Goal: Answer question/provide support: Share knowledge or assist other users

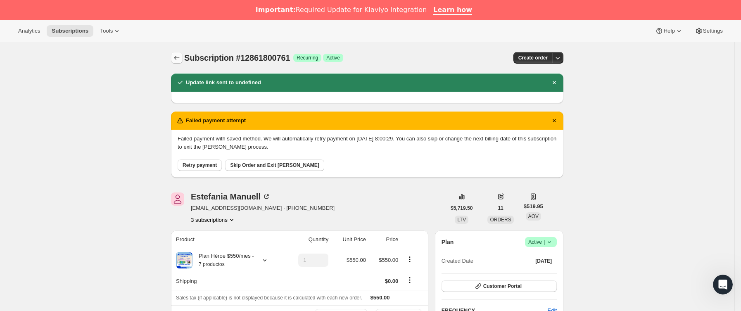
click at [174, 57] on button "Subscriptions" at bounding box center [177, 58] width 12 height 12
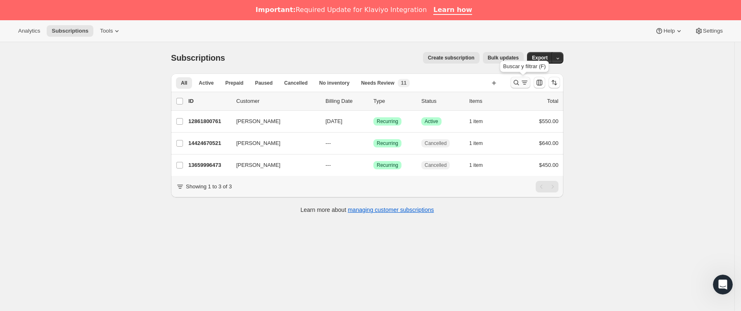
click at [529, 80] on icon "Buscar y filtrar resultados" at bounding box center [524, 82] width 8 height 8
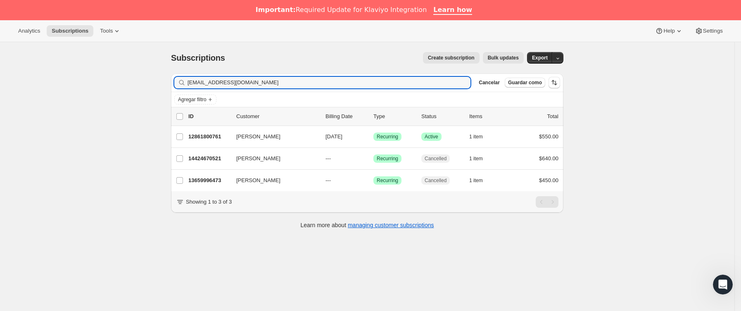
drag, startPoint x: 303, startPoint y: 80, endPoint x: 134, endPoint y: 84, distance: 168.6
click at [107, 86] on div "Subscriptions. Esta página está lista Subscriptions Create subscription Bulk up…" at bounding box center [367, 197] width 734 height 311
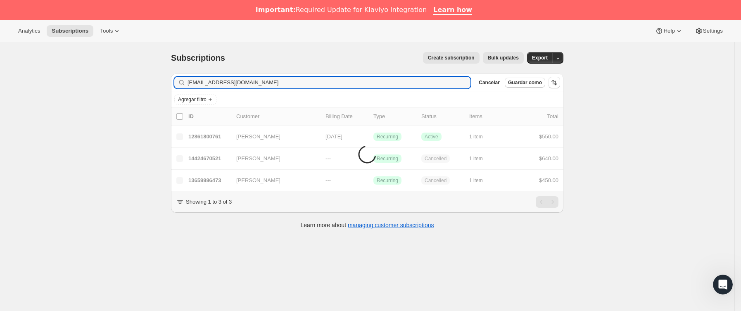
type input "[EMAIL_ADDRESS][DOMAIN_NAME]"
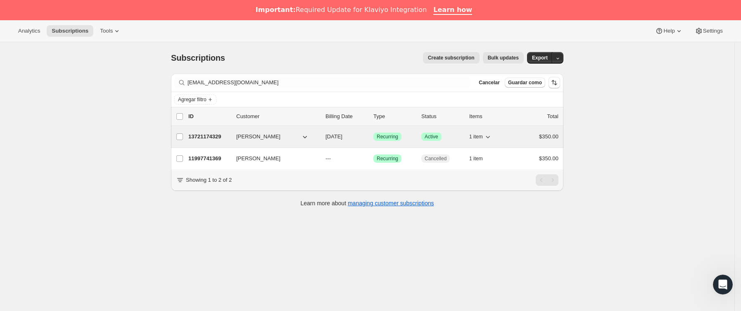
click at [227, 141] on p "13721174329" at bounding box center [208, 137] width 41 height 8
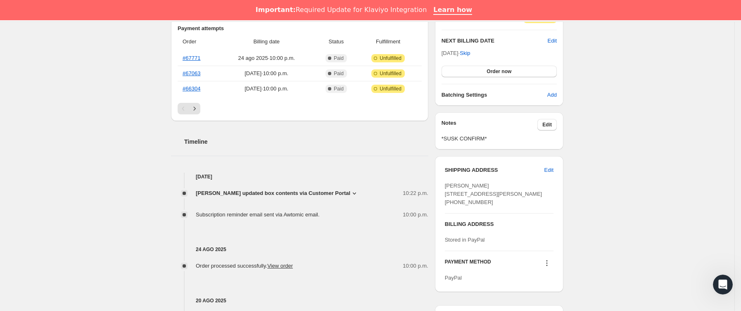
scroll to position [248, 0]
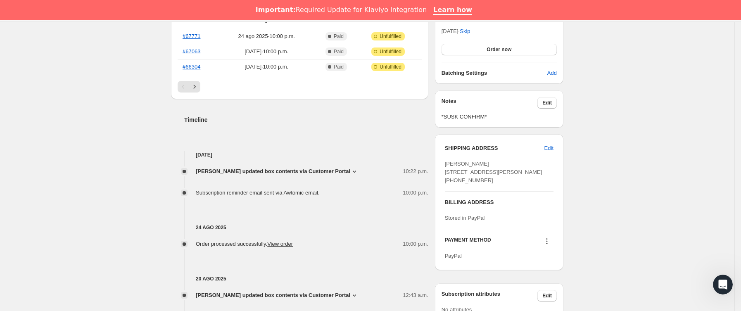
click at [345, 169] on span "[PERSON_NAME] updated box contents via Customer Portal" at bounding box center [273, 171] width 154 height 8
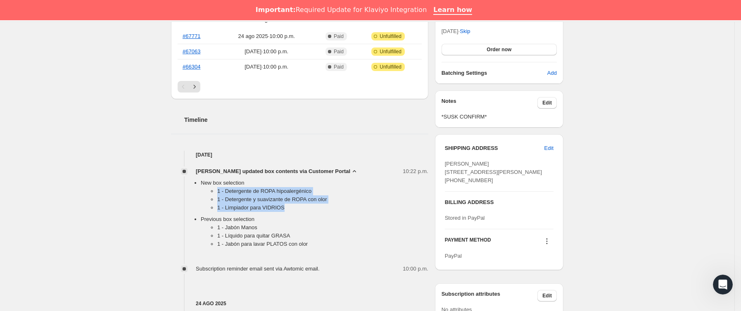
drag, startPoint x: 235, startPoint y: 194, endPoint x: 300, endPoint y: 206, distance: 66.0
click at [300, 206] on ul "1 - Detergente de ROPA hipoalergénico 1 - Detergente y suavizante de ROPA con o…" at bounding box center [315, 201] width 228 height 28
copy ul "1 - Detergente de ROPA hipoalergénico 1 - Detergente y suavizante de ROPA con o…"
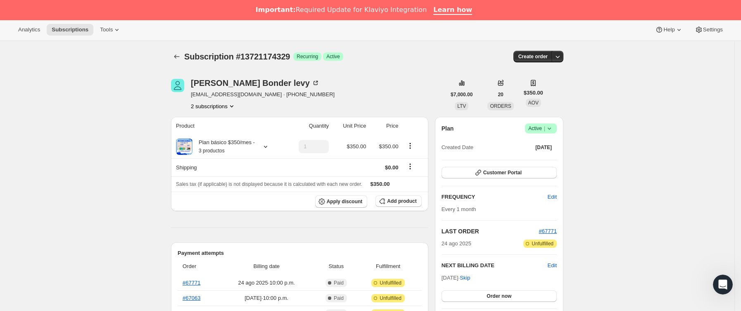
scroll to position [0, 0]
click at [179, 54] on icon "Subscriptions" at bounding box center [177, 58] width 8 height 8
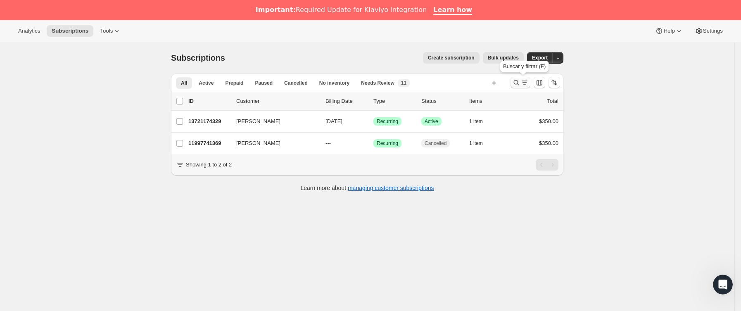
click at [523, 85] on icon "Buscar y filtrar resultados" at bounding box center [524, 82] width 8 height 8
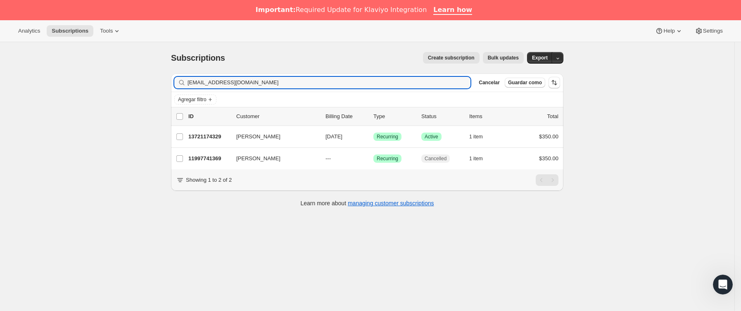
drag, startPoint x: 300, startPoint y: 86, endPoint x: 64, endPoint y: 102, distance: 237.2
click at [64, 102] on div "Subscriptions. Esta página está lista Subscriptions Create subscription Bulk up…" at bounding box center [367, 197] width 734 height 311
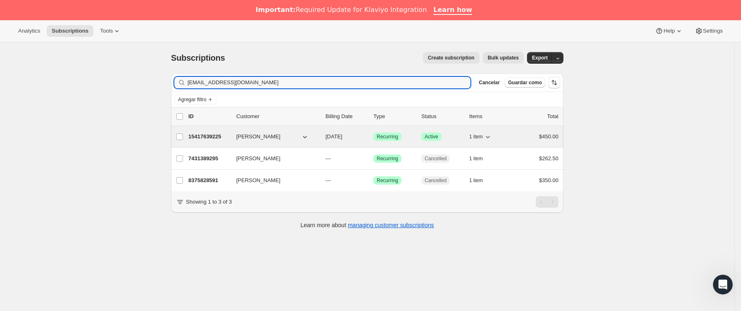
type input "[EMAIL_ADDRESS][DOMAIN_NAME]"
click at [233, 136] on div "15417639225 [PERSON_NAME] [DATE] Logrado Recurring Logrado Active 1 item $450.00" at bounding box center [373, 137] width 370 height 12
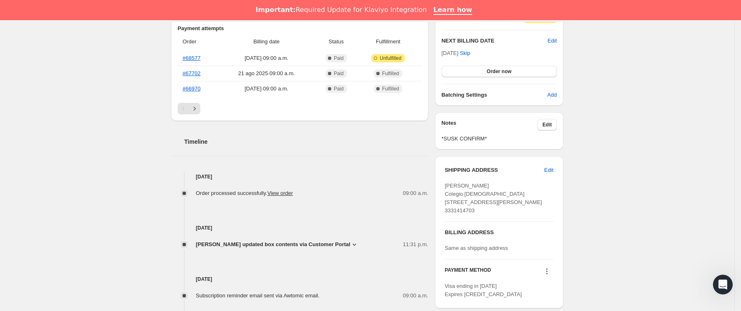
scroll to position [248, 0]
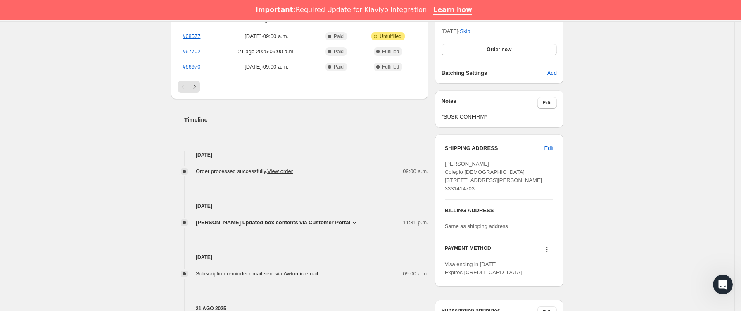
click at [342, 221] on span "[PERSON_NAME] updated box contents via Customer Portal" at bounding box center [273, 223] width 154 height 8
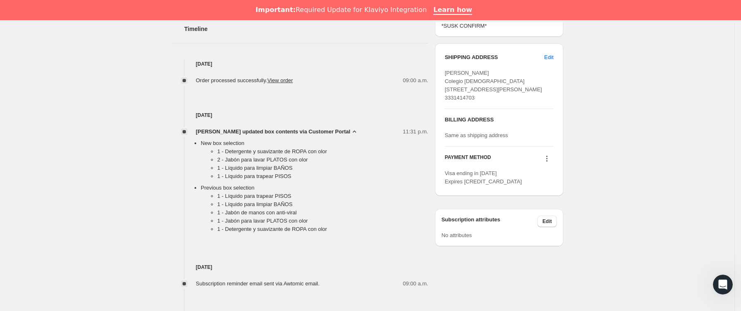
scroll to position [372, 0]
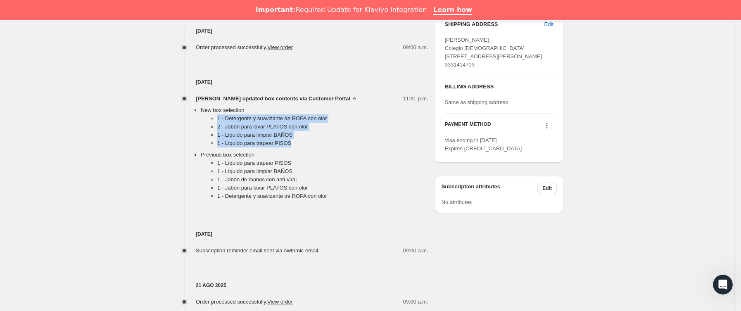
drag, startPoint x: 216, startPoint y: 116, endPoint x: 297, endPoint y: 147, distance: 87.5
click at [297, 147] on ul "1 - Detergente y suavizante de ROPA con olor 2 - Jabón para [PERSON_NAME] con o…" at bounding box center [315, 132] width 228 height 36
copy ul "1 - Detergente y suavizante de ROPA con olor 2 - Jabón para [PERSON_NAME] con o…"
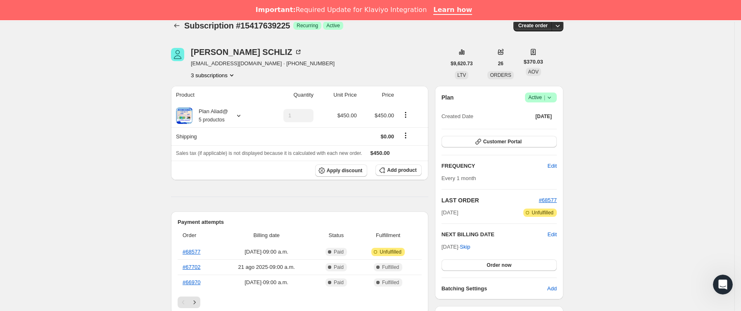
scroll to position [0, 0]
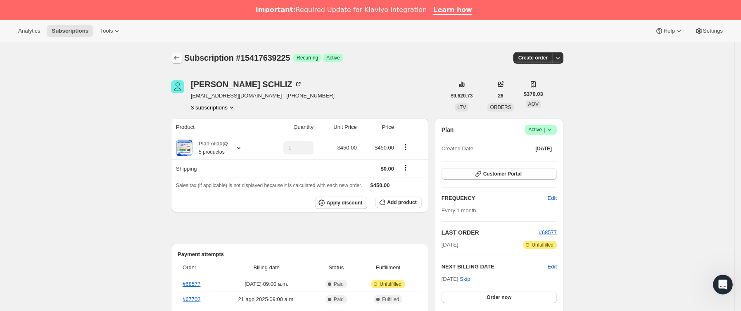
click at [181, 52] on div "Subscription #15417639225. Esta página está lista Subscription #15417639225 Log…" at bounding box center [367, 57] width 392 height 31
click at [181, 53] on button "Subscriptions" at bounding box center [177, 58] width 12 height 12
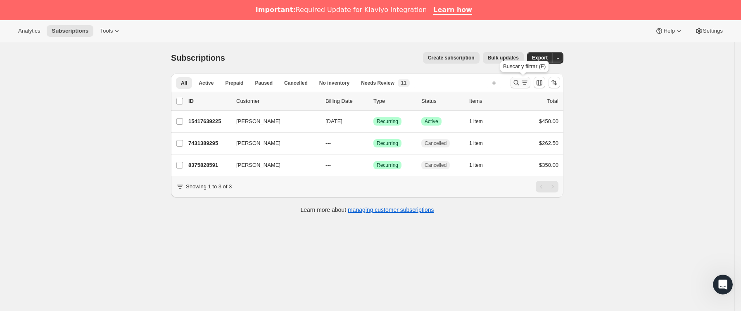
click at [522, 87] on button "Buscar y filtrar resultados" at bounding box center [521, 83] width 20 height 12
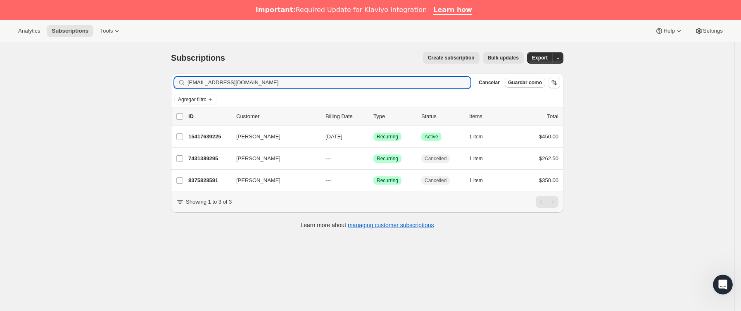
drag, startPoint x: 254, startPoint y: 82, endPoint x: 90, endPoint y: 82, distance: 163.6
click at [90, 82] on div "Subscriptions. Esta página está lista Subscriptions Create subscription Bulk up…" at bounding box center [367, 197] width 734 height 311
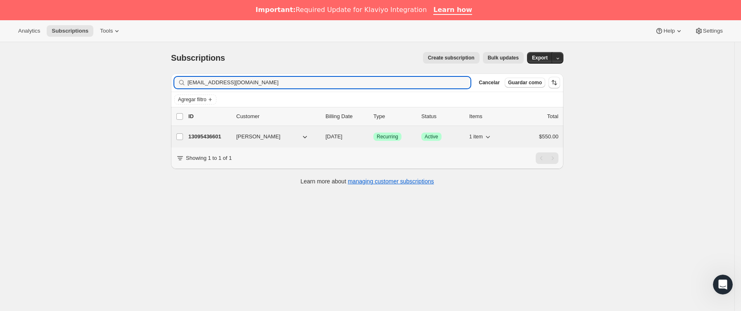
type input "[EMAIL_ADDRESS][DOMAIN_NAME]"
click at [239, 137] on span "[PERSON_NAME]" at bounding box center [258, 137] width 44 height 8
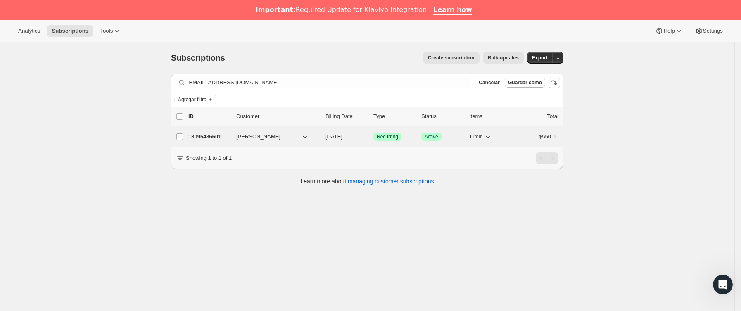
click at [231, 143] on div "13095436601 [PERSON_NAME] [DATE] Logrado Recurring Logrado Active 1 item $550.00" at bounding box center [373, 137] width 370 height 12
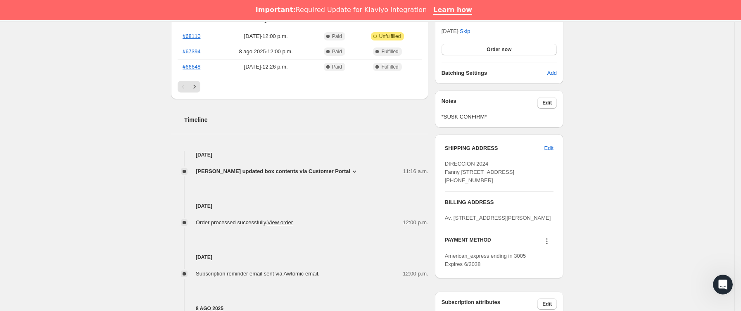
click at [356, 170] on icon at bounding box center [354, 171] width 8 height 8
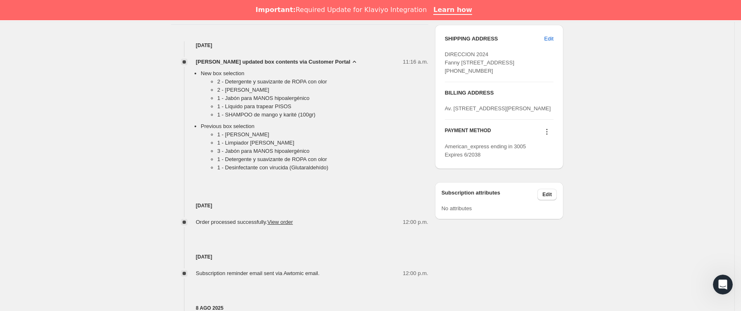
scroll to position [372, 0]
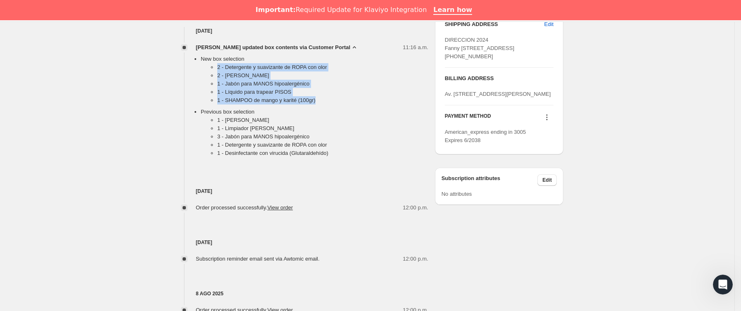
drag, startPoint x: 207, startPoint y: 69, endPoint x: 321, endPoint y: 104, distance: 119.4
click at [321, 104] on ul "2 - Detergente y suavizante de ROPA con olor 2 - Jabón Cuerpo 1 - Jabón para MA…" at bounding box center [315, 85] width 228 height 45
copy ul "2 - Detergente y suavizante de ROPA con olor 2 - Jabón Cuerpo 1 - Jabón para MA…"
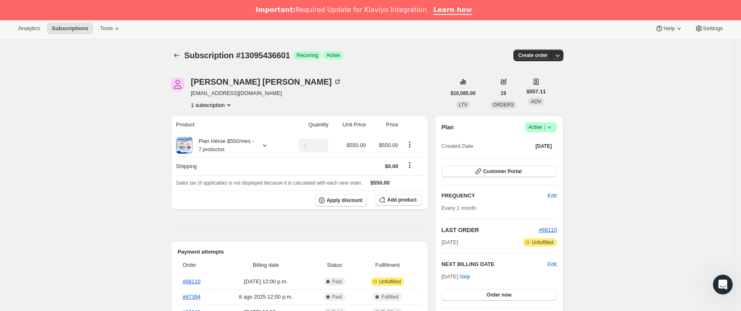
scroll to position [0, 0]
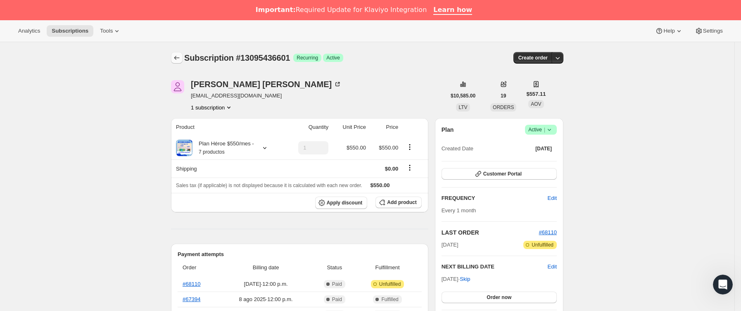
click at [181, 59] on icon "Subscriptions" at bounding box center [177, 58] width 8 height 8
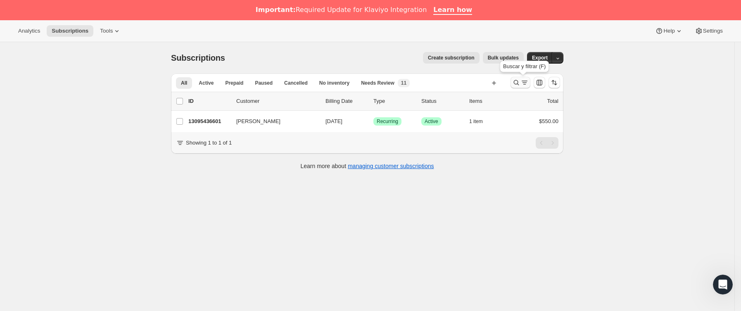
click at [518, 80] on icon "Buscar y filtrar resultados" at bounding box center [516, 82] width 8 height 8
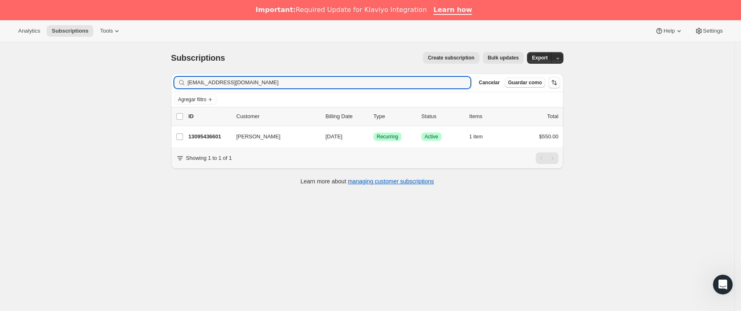
drag, startPoint x: 319, startPoint y: 86, endPoint x: 175, endPoint y: 91, distance: 144.3
click at [175, 91] on div "Filter subscribers [EMAIL_ADDRESS][DOMAIN_NAME] Borrar Cancelar Guardar como" at bounding box center [367, 83] width 392 height 18
type input "[EMAIL_ADDRESS][DOMAIN_NAME]"
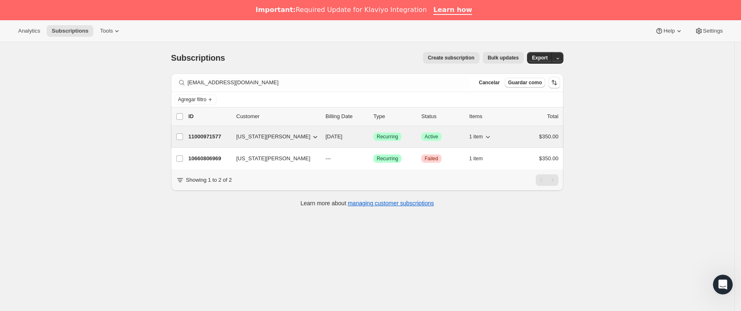
click at [248, 134] on span "[US_STATE][PERSON_NAME]" at bounding box center [273, 137] width 74 height 8
click at [252, 134] on span "[US_STATE][PERSON_NAME]" at bounding box center [273, 137] width 74 height 8
click at [225, 140] on p "11000971577" at bounding box center [208, 137] width 41 height 8
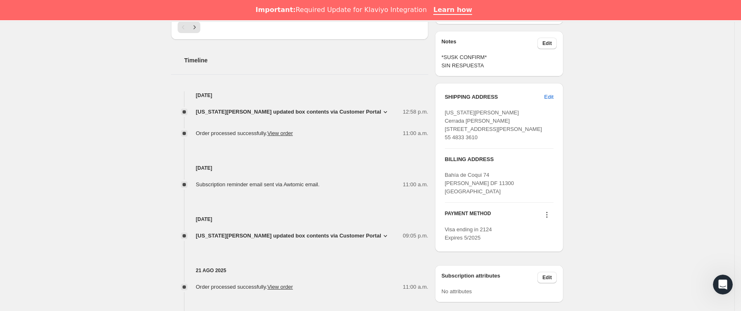
scroll to position [310, 0]
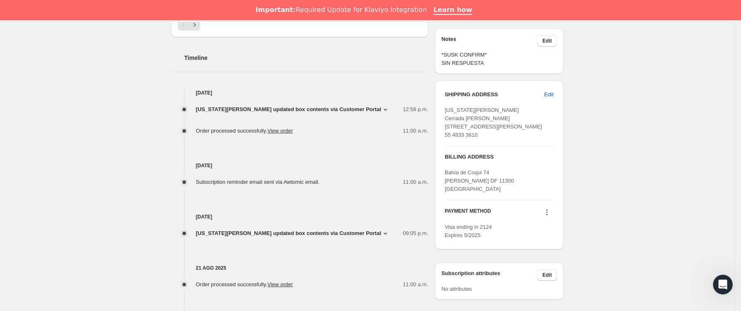
click at [339, 112] on span "[US_STATE][PERSON_NAME] updated box contents via Customer Portal" at bounding box center [288, 109] width 185 height 8
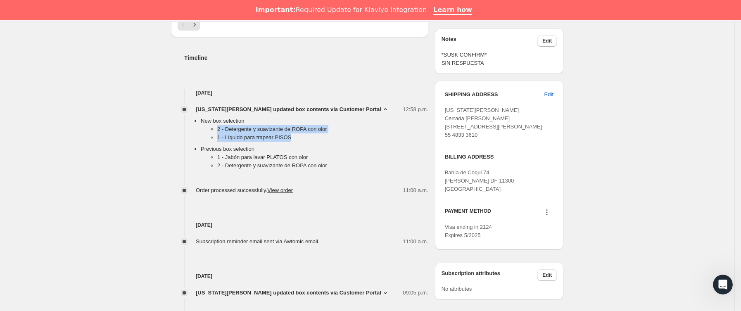
drag, startPoint x: 216, startPoint y: 129, endPoint x: 303, endPoint y: 139, distance: 87.3
click at [303, 139] on ul "2 - Detergente y suavizante de ROPA con olor 1 - Líquido para trapear PISOS" at bounding box center [315, 135] width 228 height 20
copy ul "2 - Detergente y suavizante de ROPA con olor 1 - Líquido para trapear PISOS"
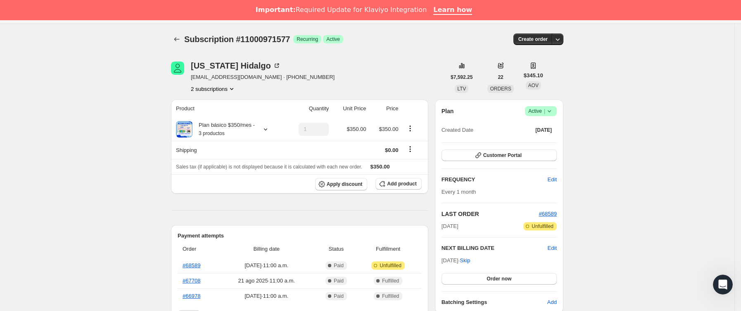
scroll to position [0, 0]
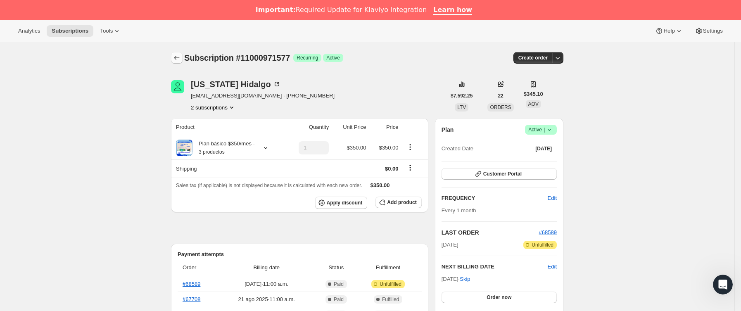
click at [180, 60] on icon "Subscriptions" at bounding box center [177, 58] width 8 height 8
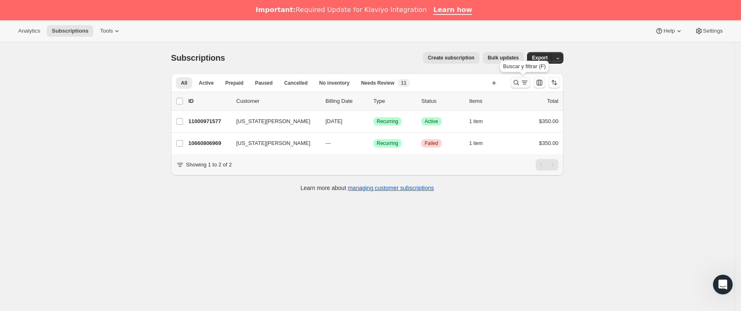
click at [520, 88] on button "Buscar y filtrar resultados" at bounding box center [521, 83] width 20 height 12
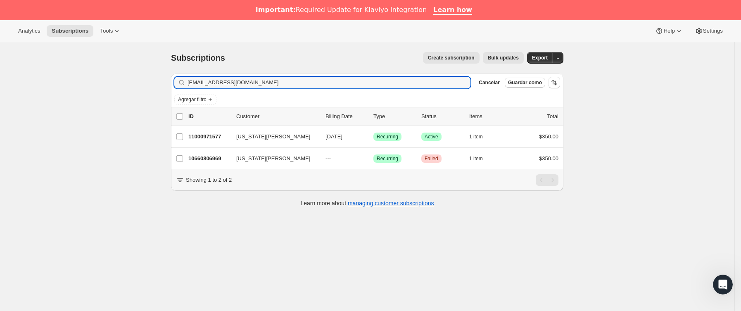
drag, startPoint x: 144, startPoint y: 82, endPoint x: 153, endPoint y: 87, distance: 10.2
click at [139, 82] on div "Subscriptions. Esta página está lista Subscriptions Create subscription Bulk up…" at bounding box center [367, 197] width 734 height 311
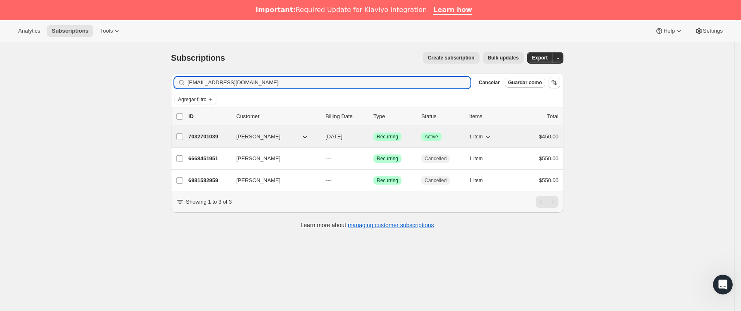
type input "[EMAIL_ADDRESS][DOMAIN_NAME]"
click at [218, 141] on p "7032701039" at bounding box center [208, 137] width 41 height 8
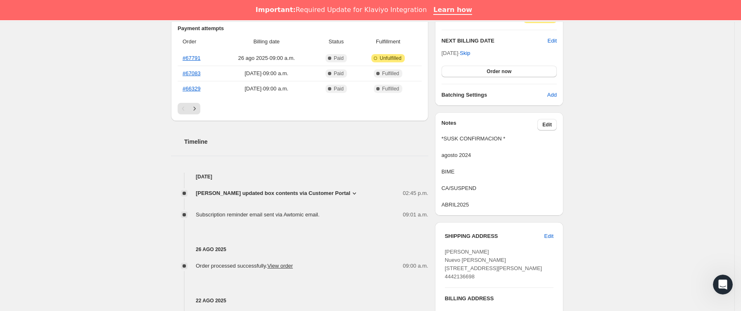
scroll to position [248, 0]
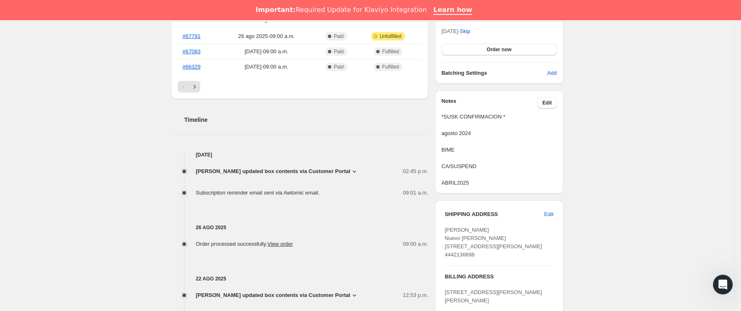
click at [321, 175] on span "[PERSON_NAME] updated box contents via Customer Portal" at bounding box center [273, 171] width 154 height 8
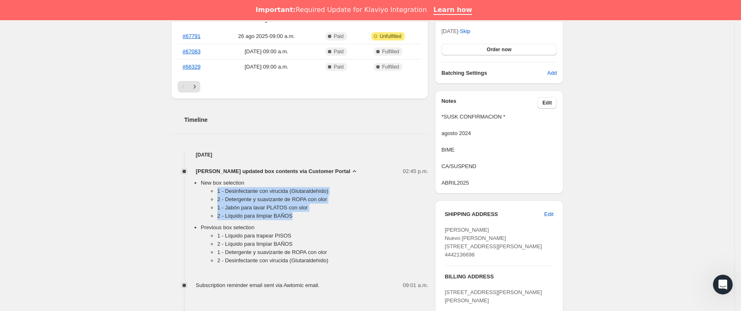
drag, startPoint x: 259, startPoint y: 207, endPoint x: 299, endPoint y: 219, distance: 40.8
click at [299, 219] on ul "1 - Desinfectante con virucida (Glutaraldehído) 2 - Detergente y suavizante de …" at bounding box center [315, 205] width 228 height 36
copy ul "1 - Desinfectante con virucida (Glutaraldehído) 2 - Detergente y suavizante de …"
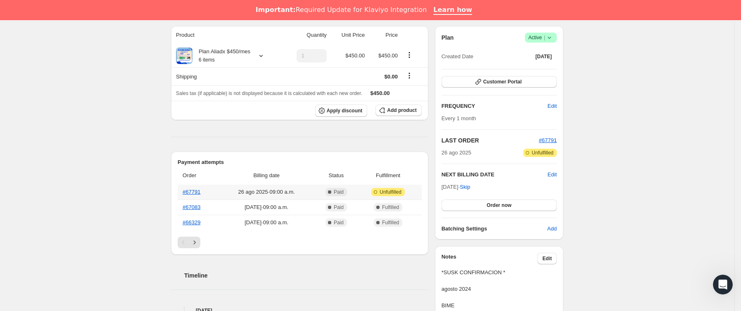
scroll to position [0, 0]
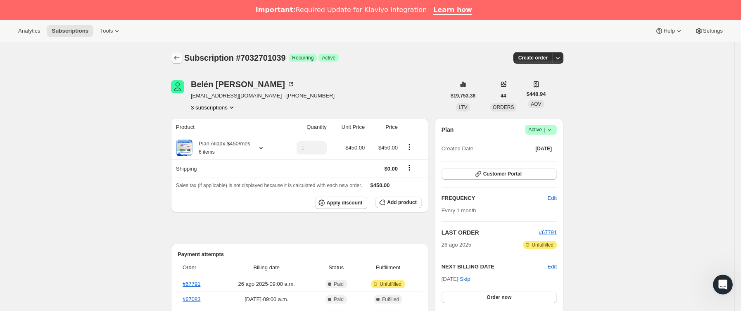
click at [177, 60] on icon "Subscriptions" at bounding box center [177, 58] width 8 height 8
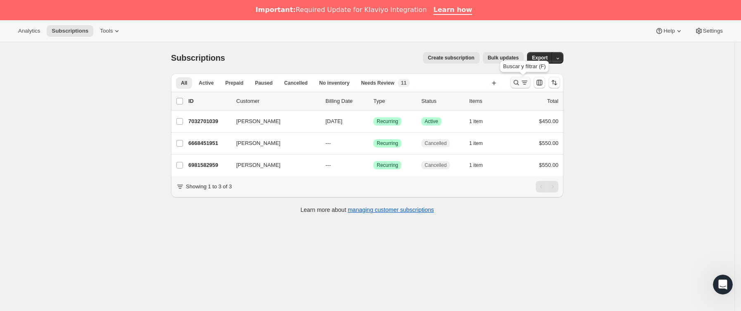
click at [529, 78] on button "Buscar y filtrar resultados" at bounding box center [521, 83] width 20 height 12
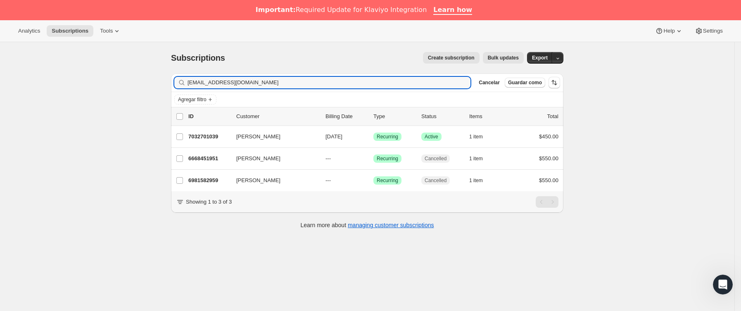
drag, startPoint x: 129, startPoint y: 83, endPoint x: 123, endPoint y: 83, distance: 5.8
click at [123, 83] on div "Subscriptions. Esta página está lista Subscriptions Create subscription Bulk up…" at bounding box center [367, 197] width 734 height 311
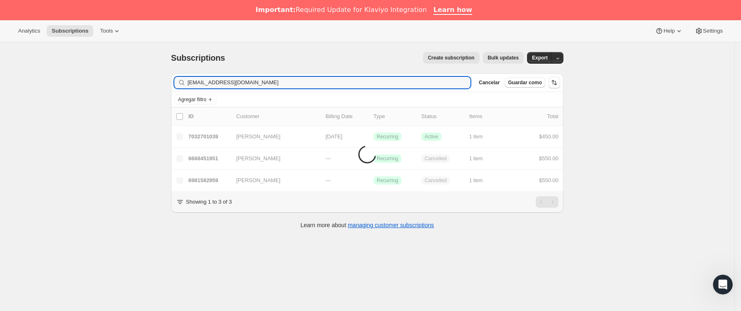
type input "[EMAIL_ADDRESS][DOMAIN_NAME]"
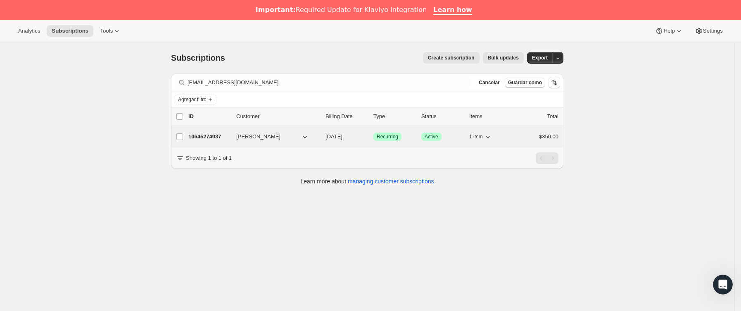
click at [229, 136] on p "10645274937" at bounding box center [208, 137] width 41 height 8
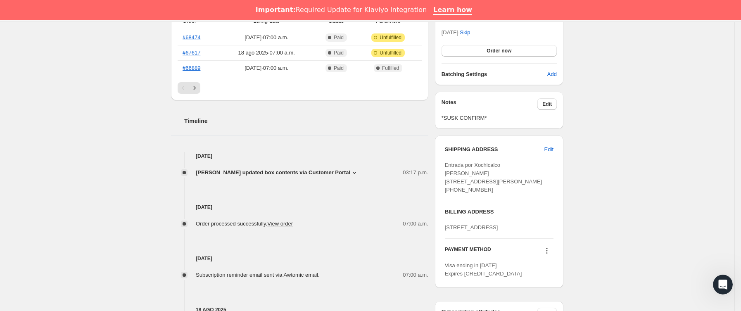
scroll to position [310, 0]
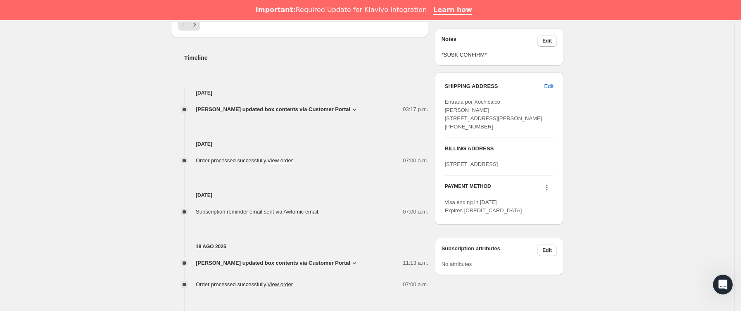
click at [303, 110] on span "[PERSON_NAME] updated box contents via Customer Portal" at bounding box center [273, 109] width 154 height 8
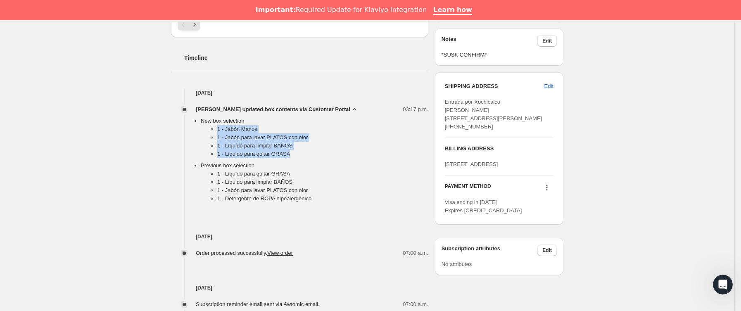
drag, startPoint x: 211, startPoint y: 130, endPoint x: 299, endPoint y: 156, distance: 92.2
click at [299, 156] on ul "1 - [PERSON_NAME] 1 - Jabón para [PERSON_NAME] con olor 1 - Líquido para limpia…" at bounding box center [315, 143] width 228 height 36
copy ul "1 - [PERSON_NAME] 1 - Jabón para [PERSON_NAME] con olor 1 - Líquido para limpia…"
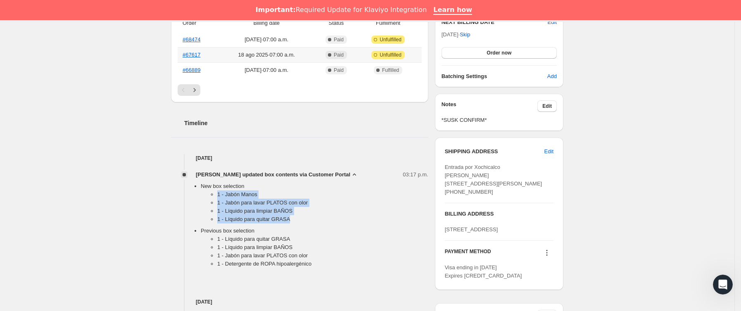
scroll to position [0, 0]
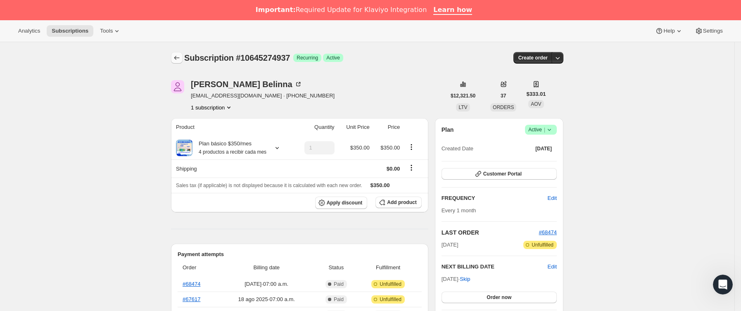
click at [179, 57] on icon "Subscriptions" at bounding box center [177, 58] width 8 height 8
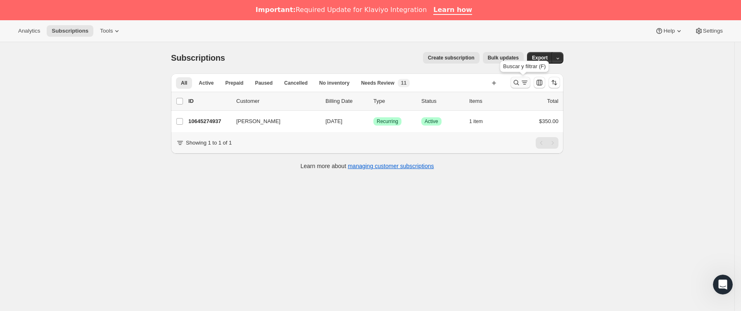
click at [521, 77] on div "Buscar y filtrar (F)" at bounding box center [524, 68] width 52 height 18
click at [513, 81] on button "Buscar y filtrar resultados" at bounding box center [521, 83] width 20 height 12
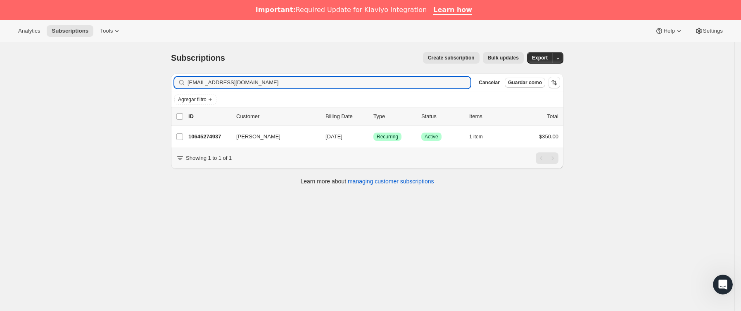
drag, startPoint x: 220, startPoint y: 82, endPoint x: 150, endPoint y: 84, distance: 69.4
click at [150, 84] on div "Subscriptions. Esta página está lista Subscriptions Create subscription Bulk up…" at bounding box center [367, 197] width 734 height 311
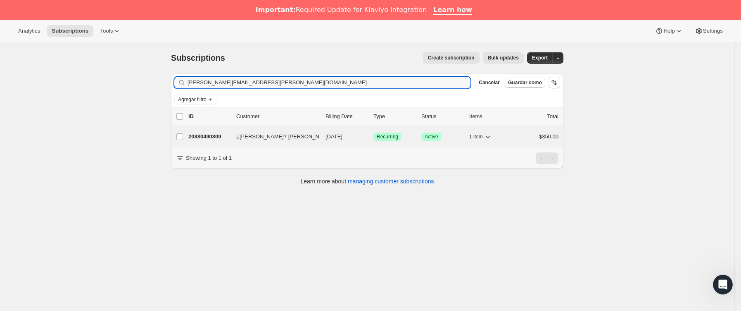
type input "[PERSON_NAME][EMAIL_ADDRESS][PERSON_NAME][DOMAIN_NAME]"
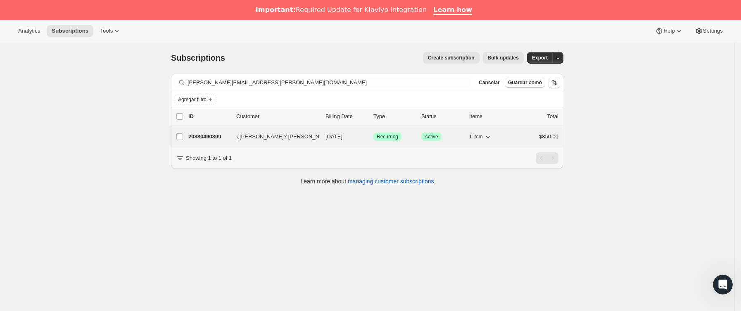
click at [229, 136] on p "20880490809" at bounding box center [208, 137] width 41 height 8
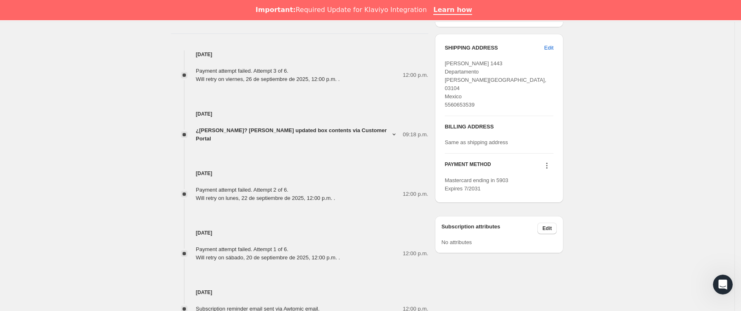
scroll to position [467, 0]
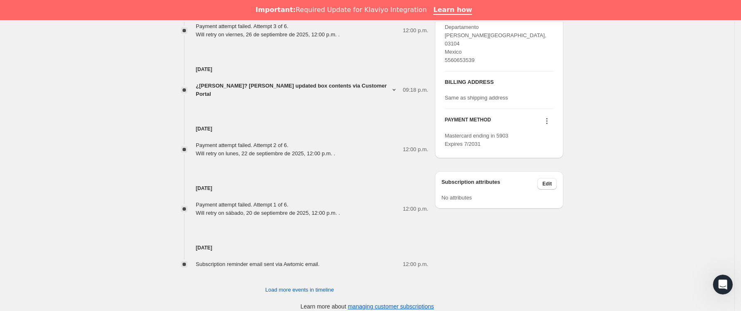
click at [550, 125] on icon at bounding box center [547, 121] width 8 height 8
click at [549, 135] on span "Send link to update card" at bounding box center [550, 138] width 58 height 6
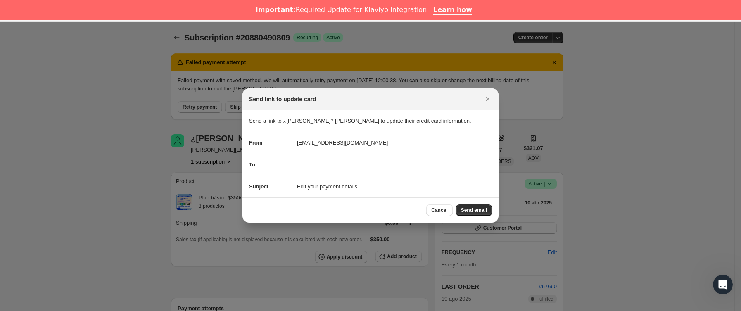
scroll to position [447, 0]
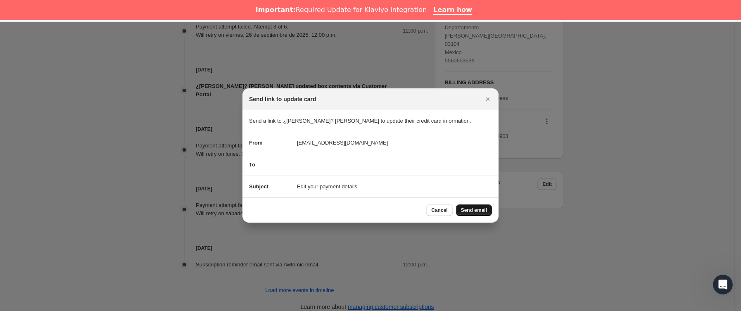
click at [465, 210] on span "Send email" at bounding box center [474, 210] width 26 height 7
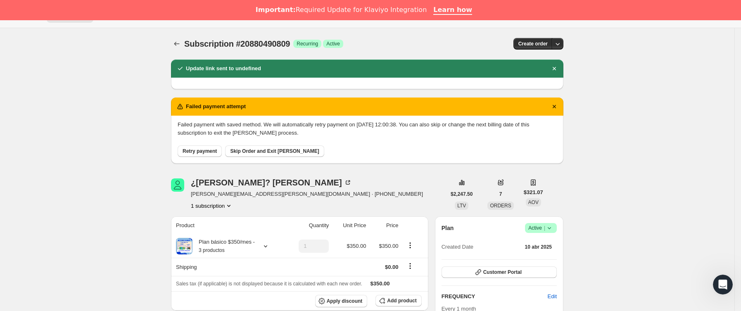
scroll to position [0, 0]
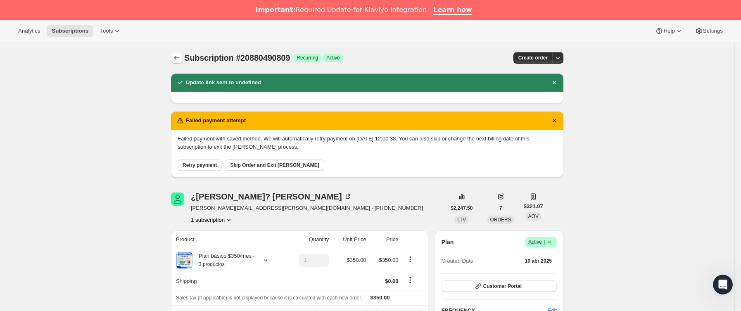
click at [181, 56] on icon "Subscriptions" at bounding box center [177, 58] width 8 height 8
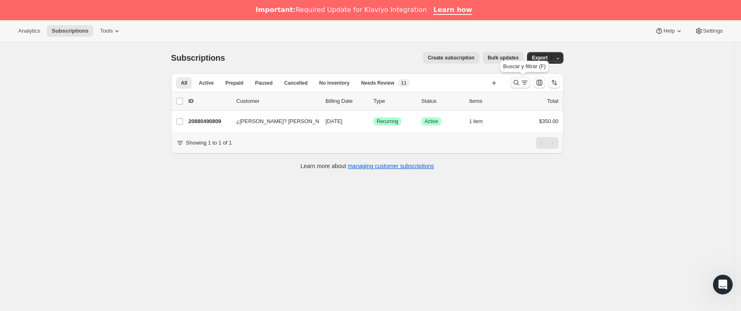
click at [527, 81] on icon "Buscar y filtrar resultados" at bounding box center [524, 82] width 8 height 8
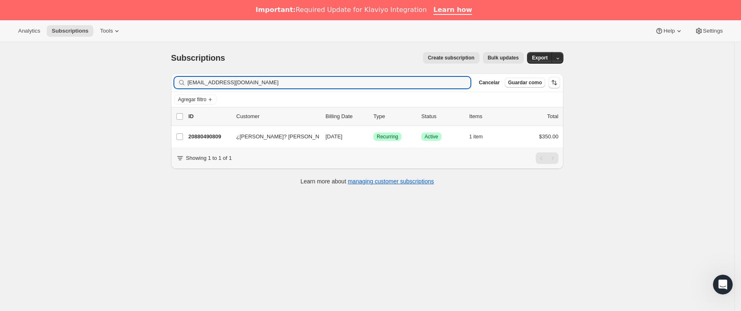
drag, startPoint x: 263, startPoint y: 84, endPoint x: 154, endPoint y: 84, distance: 108.6
click at [154, 84] on div "Subscriptions. Esta página está lista Subscriptions Create subscription Bulk up…" at bounding box center [367, 197] width 734 height 311
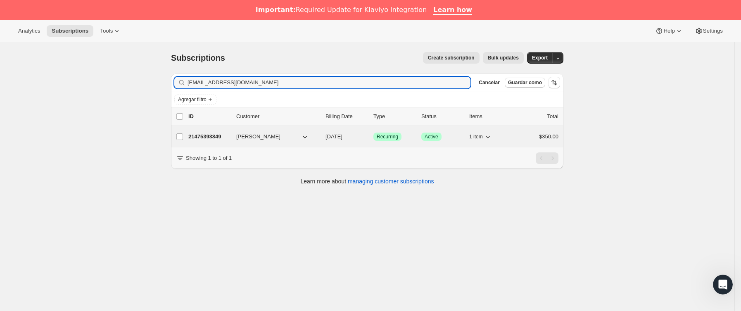
type input "[EMAIL_ADDRESS][DOMAIN_NAME]"
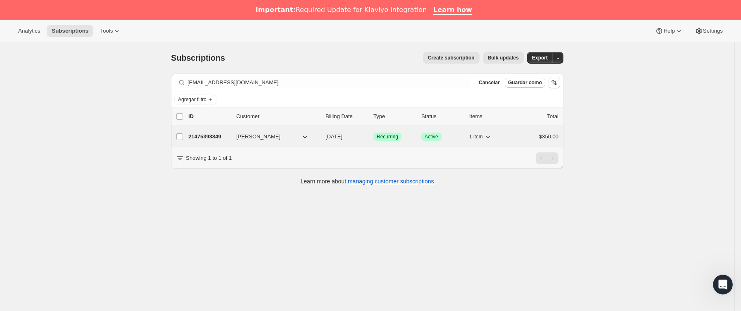
click at [226, 138] on p "21475393849" at bounding box center [208, 137] width 41 height 8
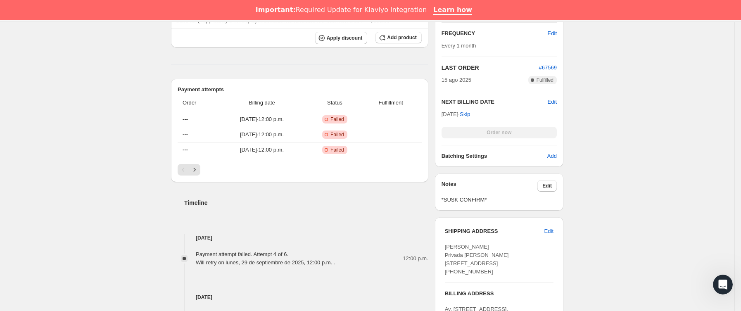
scroll to position [372, 0]
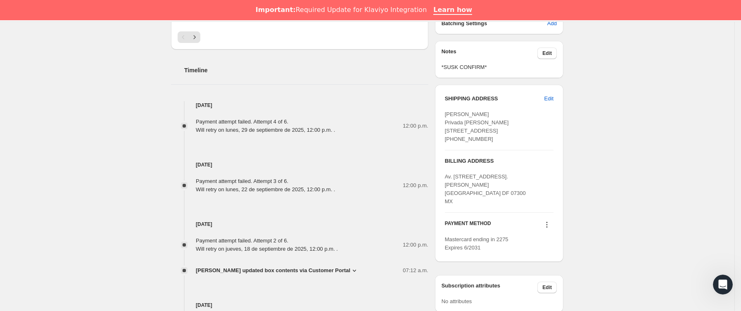
click at [548, 223] on icon at bounding box center [547, 222] width 1 height 1
click at [548, 255] on span "Send link to update card" at bounding box center [550, 258] width 58 height 6
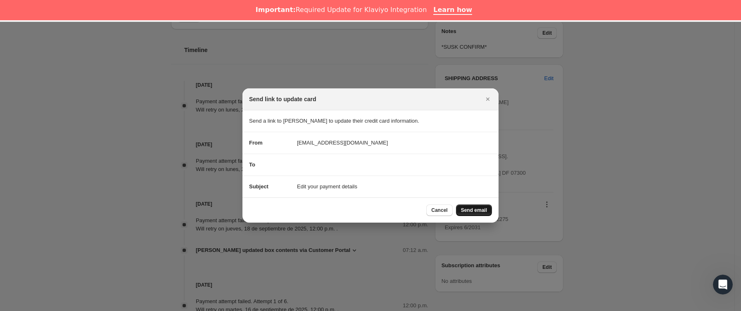
click at [473, 209] on span "Send email" at bounding box center [474, 210] width 26 height 7
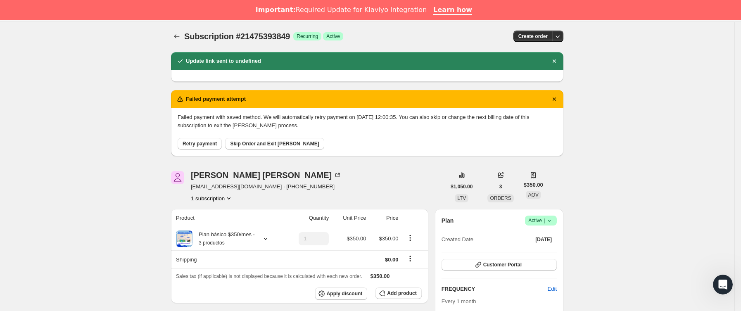
scroll to position [0, 0]
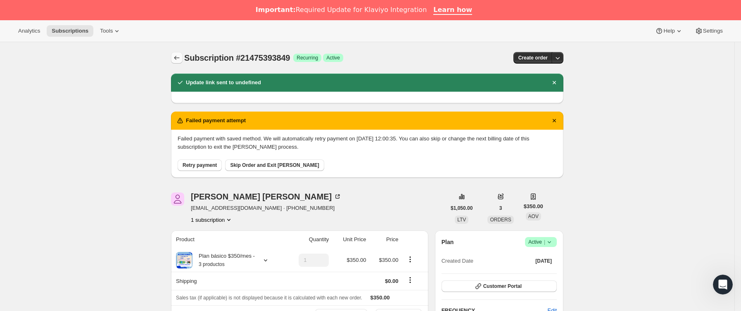
click at [178, 56] on icon "Subscriptions" at bounding box center [177, 58] width 8 height 8
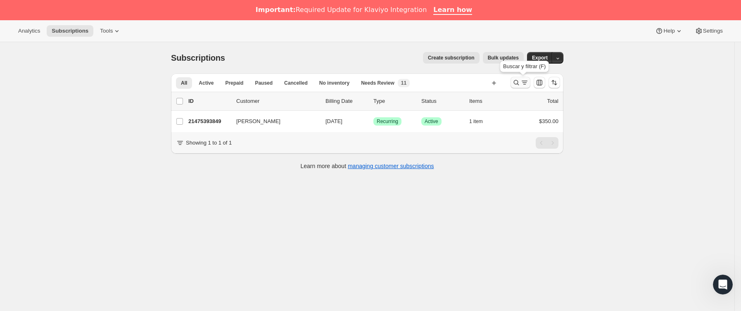
click at [516, 82] on icon "Buscar y filtrar resultados" at bounding box center [516, 82] width 8 height 8
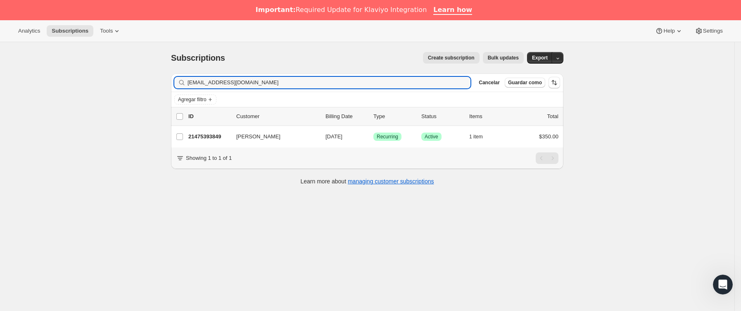
click at [100, 84] on div "Subscriptions. Esta página está lista Subscriptions Create subscription Bulk up…" at bounding box center [367, 197] width 734 height 311
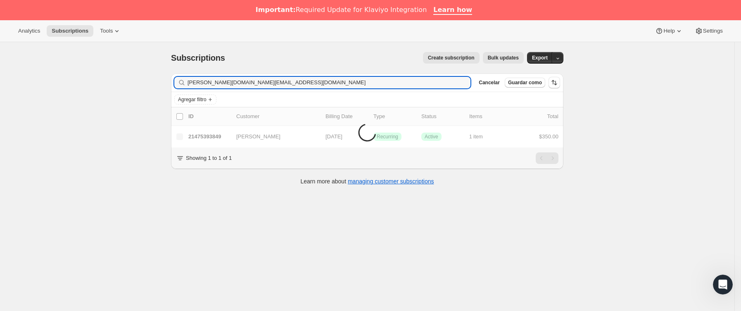
type input "[PERSON_NAME][DOMAIN_NAME][EMAIL_ADDRESS][DOMAIN_NAME]"
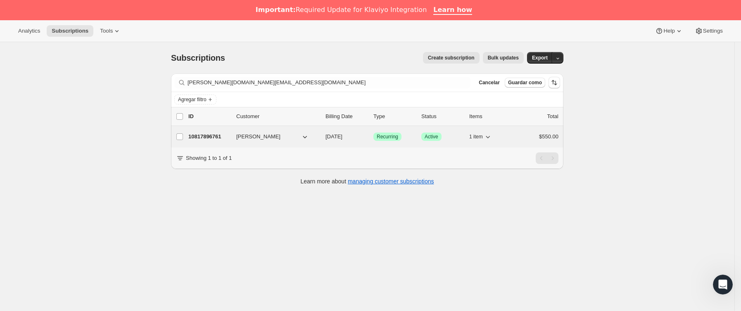
click at [264, 137] on span "[PERSON_NAME]" at bounding box center [258, 137] width 44 height 8
click at [227, 139] on p "10817896761" at bounding box center [208, 137] width 41 height 8
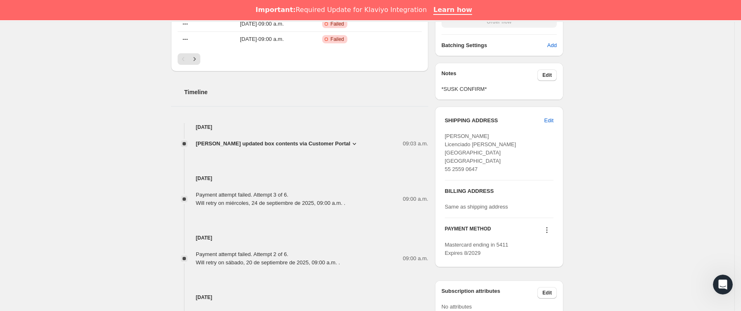
scroll to position [372, 0]
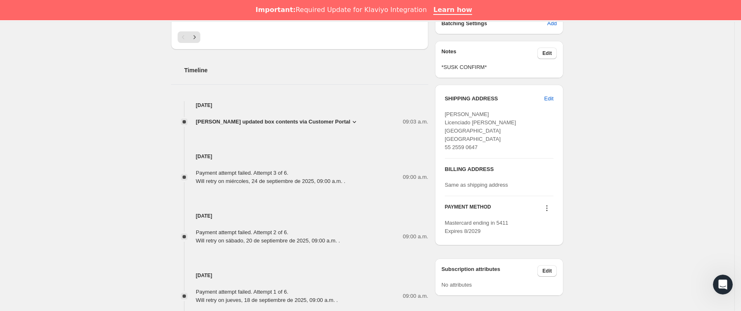
click at [348, 119] on span "[PERSON_NAME] updated box contents via Customer Portal" at bounding box center [273, 122] width 154 height 8
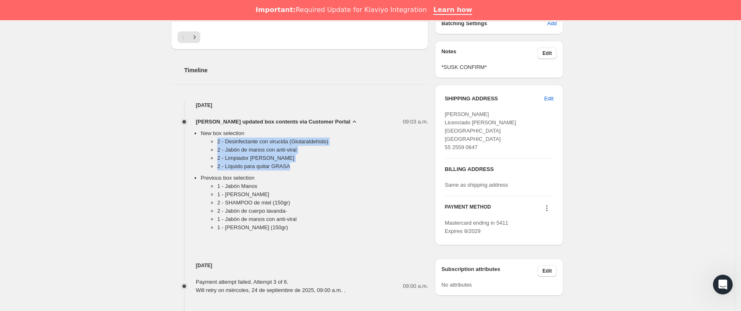
drag, startPoint x: 211, startPoint y: 140, endPoint x: 293, endPoint y: 171, distance: 87.5
click at [293, 171] on ul "2 - Desinfectante con virucida (Glutaraldehído) 2 - [PERSON_NAME] con anti-vira…" at bounding box center [315, 156] width 228 height 36
copy ul "2 - Desinfectante con virucida (Glutaraldehído) 2 - [PERSON_NAME] con anti-vira…"
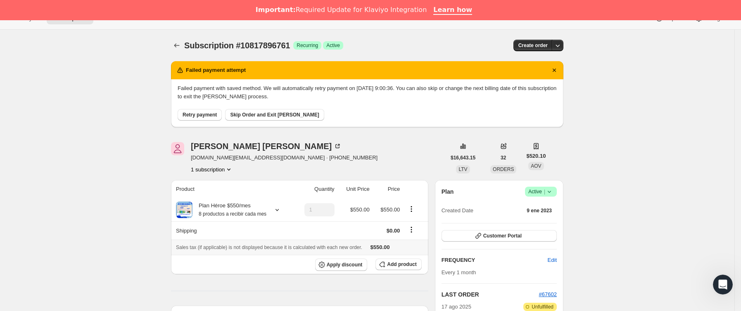
scroll to position [0, 0]
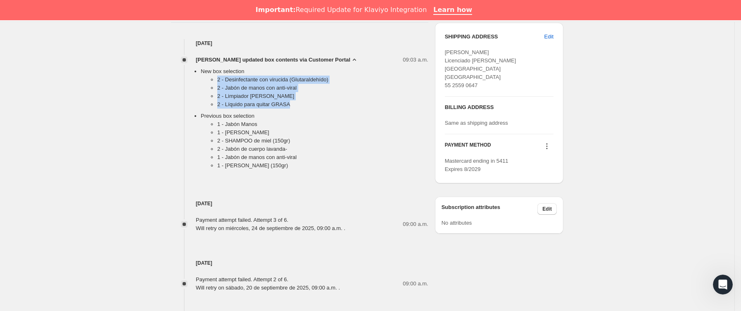
copy ul "2 - Desinfectante con virucida (Glutaraldehído) 2 - [PERSON_NAME] con anti-vira…"
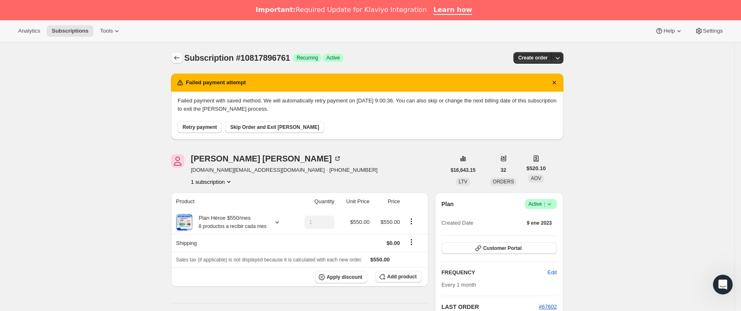
click at [181, 61] on icon "Subscriptions" at bounding box center [177, 58] width 8 height 8
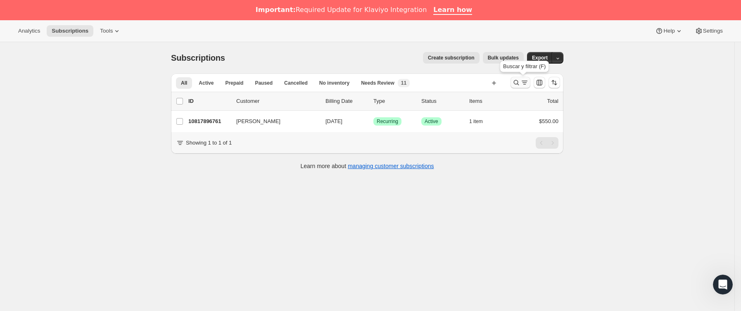
click at [514, 82] on button "Buscar y filtrar resultados" at bounding box center [521, 83] width 20 height 12
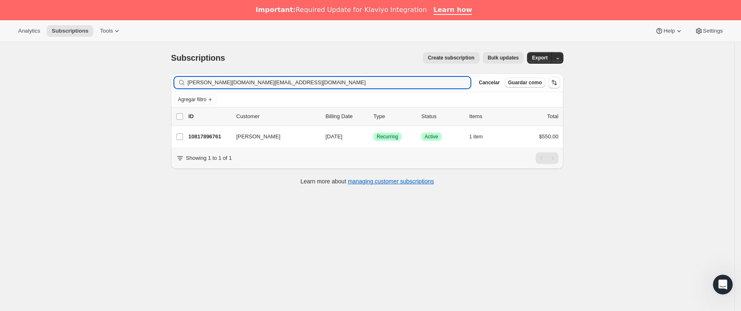
drag, startPoint x: 280, startPoint y: 82, endPoint x: 130, endPoint y: 97, distance: 151.1
click at [130, 97] on div "Subscriptions. Esta página está lista Subscriptions Create subscription Bulk up…" at bounding box center [367, 197] width 734 height 311
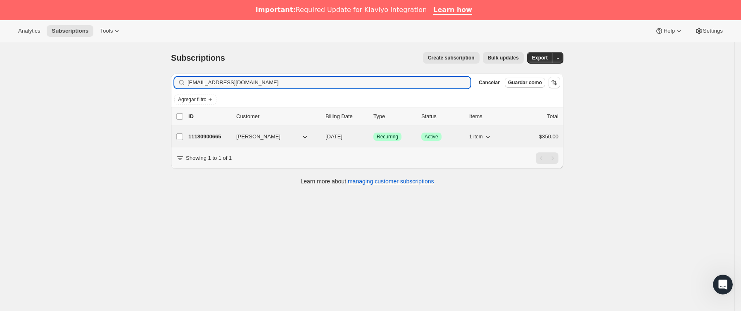
type input "[EMAIL_ADDRESS][DOMAIN_NAME]"
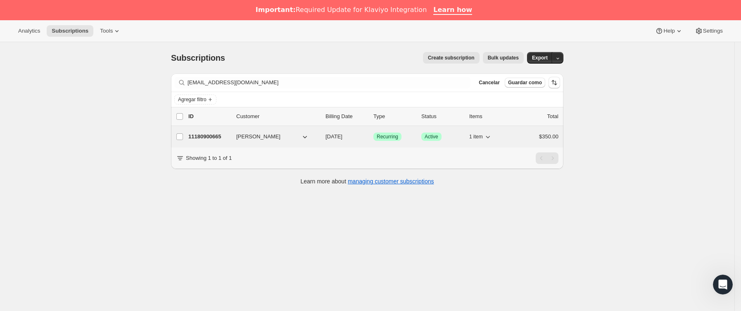
click at [228, 140] on p "11180900665" at bounding box center [208, 137] width 41 height 8
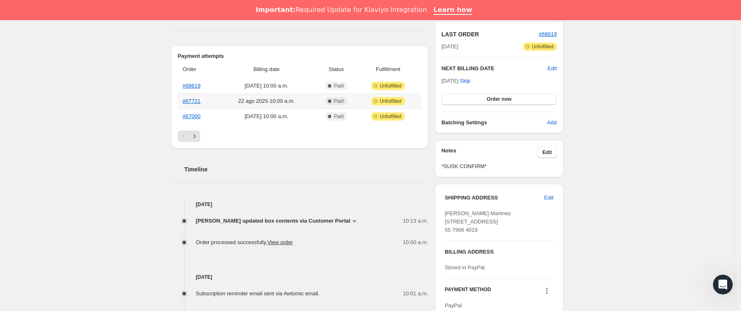
scroll to position [310, 0]
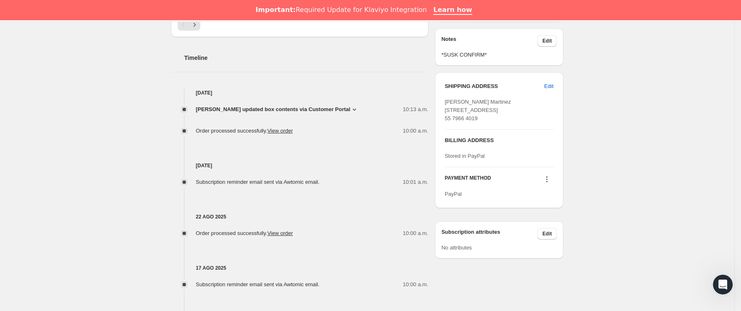
click at [325, 109] on span "[PERSON_NAME] updated box contents via Customer Portal" at bounding box center [273, 109] width 154 height 8
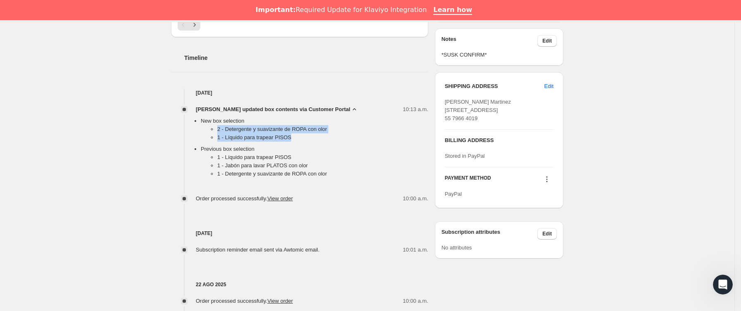
drag, startPoint x: 212, startPoint y: 127, endPoint x: 299, endPoint y: 135, distance: 86.8
click at [299, 135] on ul "2 - Detergente y suavizante de ROPA con olor 1 - Líquido para trapear PISOS" at bounding box center [315, 135] width 228 height 20
copy ul "2 - Detergente y suavizante de ROPA con olor 1 - Líquido para trapear PISOS"
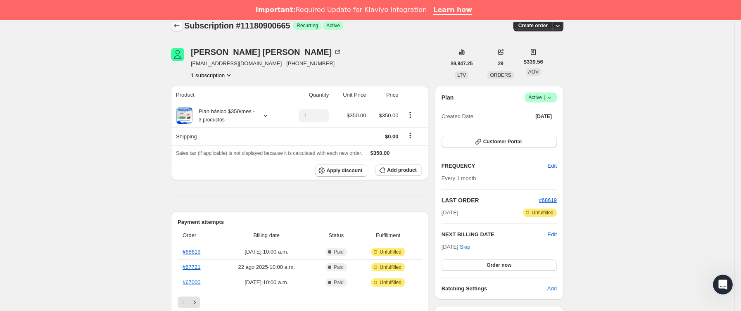
scroll to position [0, 0]
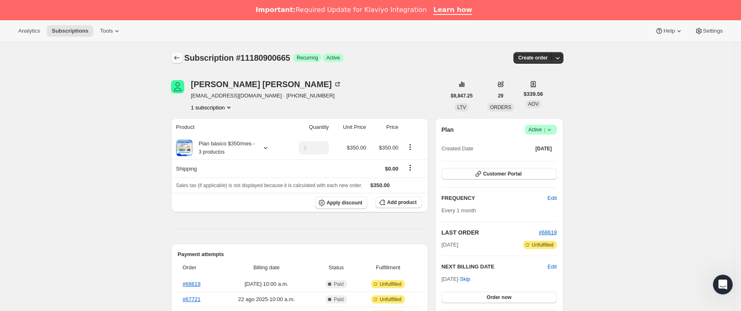
click at [179, 53] on button "Subscriptions" at bounding box center [177, 58] width 12 height 12
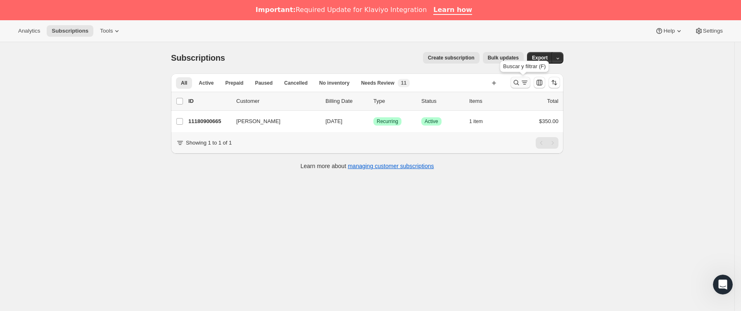
click at [525, 79] on icon "Buscar y filtrar resultados" at bounding box center [524, 82] width 8 height 8
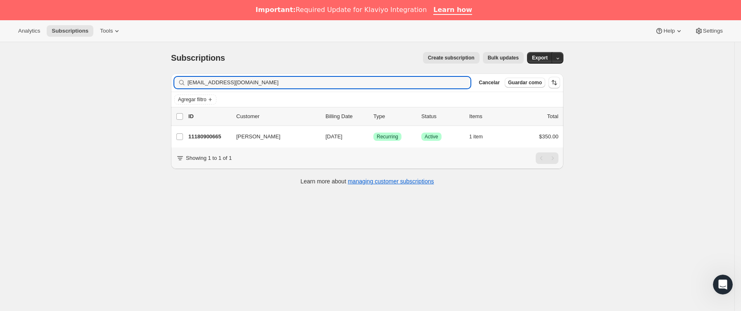
drag, startPoint x: 320, startPoint y: 86, endPoint x: 88, endPoint y: 86, distance: 231.7
click at [85, 86] on div "Subscriptions. Esta página está lista Subscriptions Create subscription Bulk up…" at bounding box center [367, 197] width 734 height 311
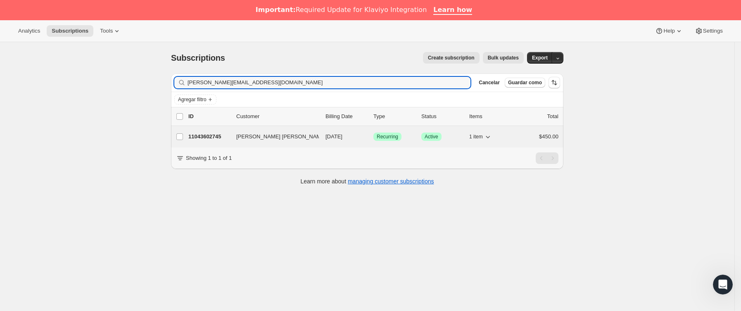
type input "[PERSON_NAME][EMAIL_ADDRESS][DOMAIN_NAME]"
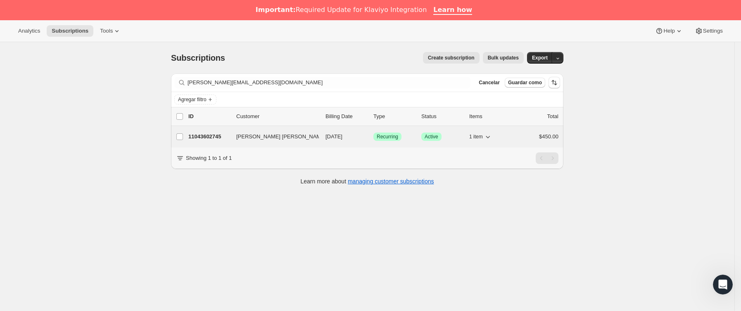
click at [228, 135] on p "11043602745" at bounding box center [208, 137] width 41 height 8
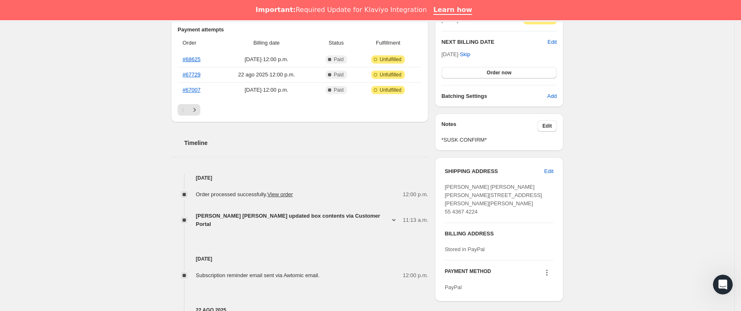
scroll to position [310, 0]
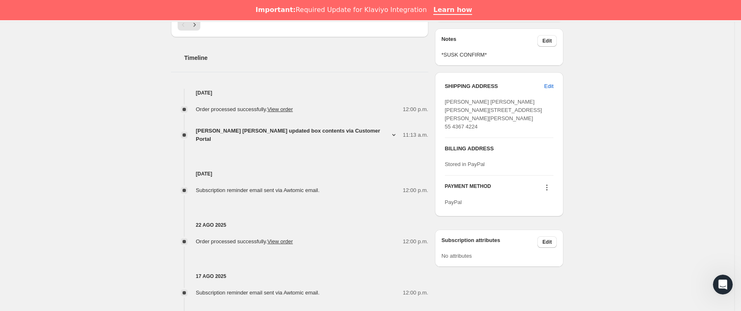
click at [330, 134] on span "[PERSON_NAME] [PERSON_NAME] updated box contents via Customer Portal" at bounding box center [293, 135] width 194 height 17
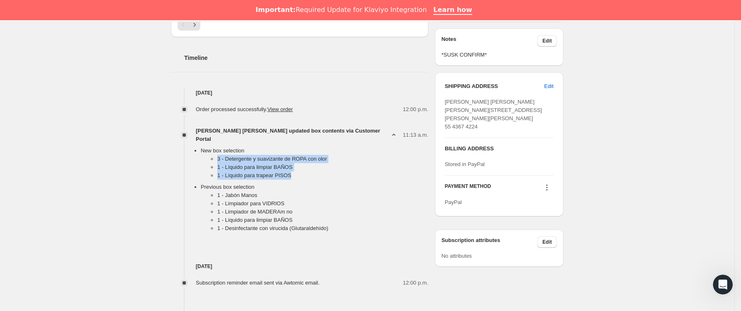
drag, startPoint x: 212, startPoint y: 149, endPoint x: 305, endPoint y: 172, distance: 95.4
click at [305, 172] on ul "3 - Detergente y suavizante de ROPA con olor 1 - Líquido para limpiar BAÑOS 1 -…" at bounding box center [315, 169] width 228 height 28
copy ul "3 - Detergente y suavizante de ROPA con olor 1 - Líquido para limpiar BAÑOS 1 -…"
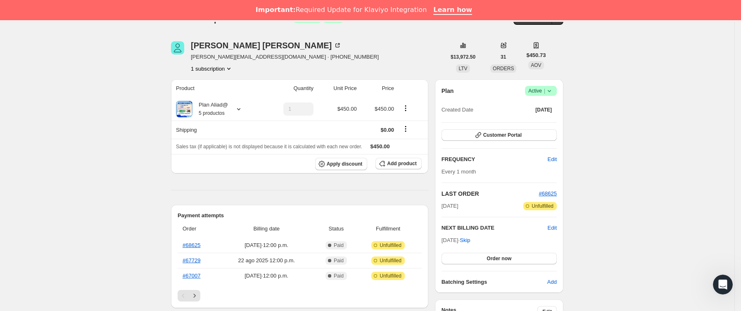
scroll to position [0, 0]
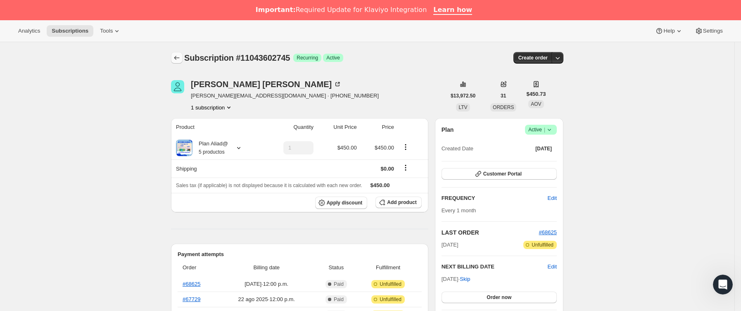
click at [181, 62] on icon "Subscriptions" at bounding box center [177, 58] width 8 height 8
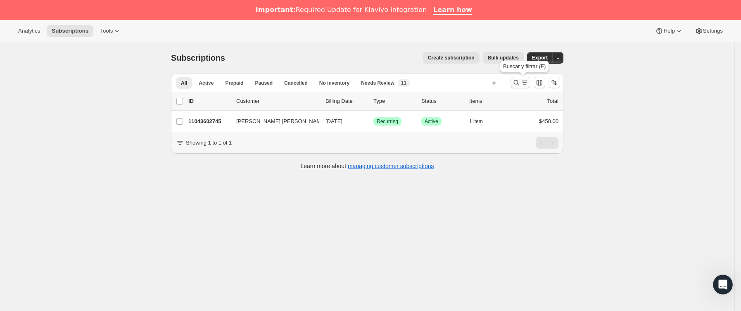
click at [519, 81] on icon "Buscar y filtrar resultados" at bounding box center [516, 82] width 5 height 5
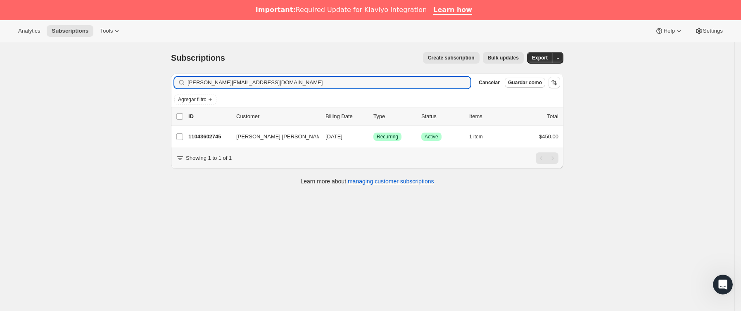
drag, startPoint x: 282, startPoint y: 83, endPoint x: 52, endPoint y: 89, distance: 229.7
click at [52, 89] on div "Subscriptions. Esta página está lista Subscriptions Create subscription Bulk up…" at bounding box center [367, 197] width 734 height 311
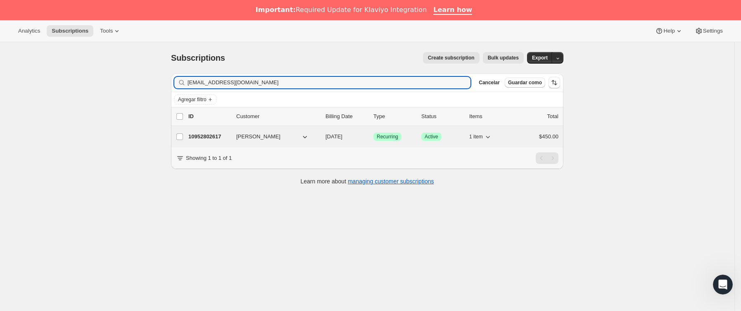
type input "[EMAIL_ADDRESS][DOMAIN_NAME]"
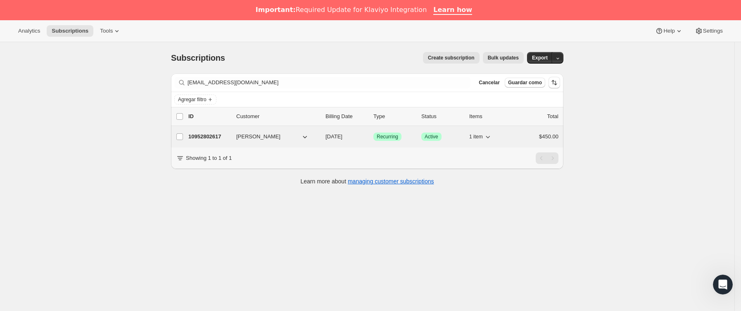
click at [225, 140] on p "10952802617" at bounding box center [208, 137] width 41 height 8
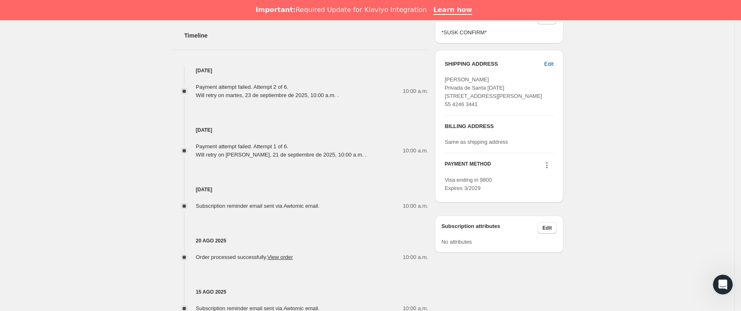
scroll to position [434, 0]
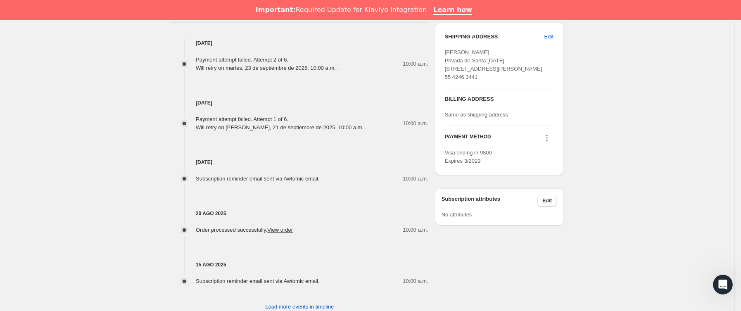
click at [547, 142] on icon at bounding box center [547, 138] width 8 height 8
click at [545, 169] on span "Send link to update card" at bounding box center [550, 171] width 58 height 6
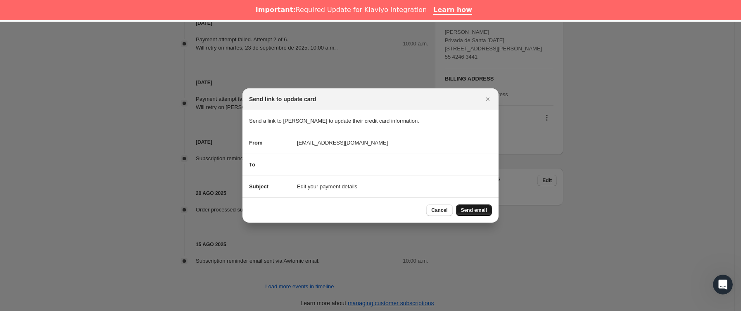
click at [485, 211] on span "Send email" at bounding box center [474, 210] width 26 height 7
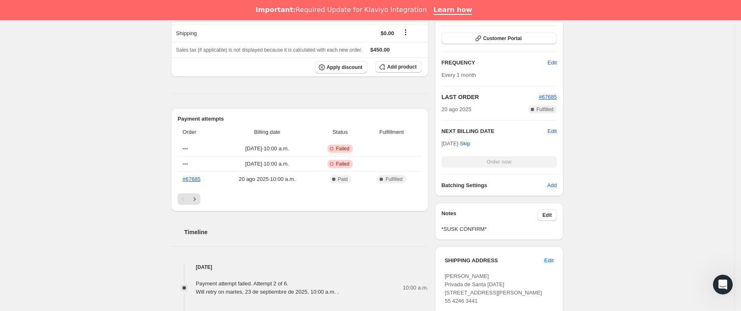
scroll to position [0, 0]
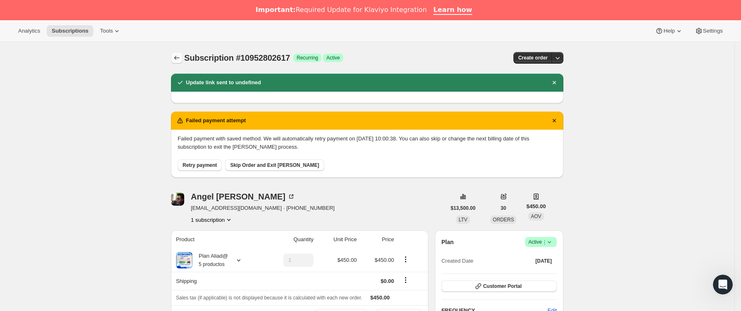
click at [179, 62] on icon "Subscriptions" at bounding box center [177, 58] width 8 height 8
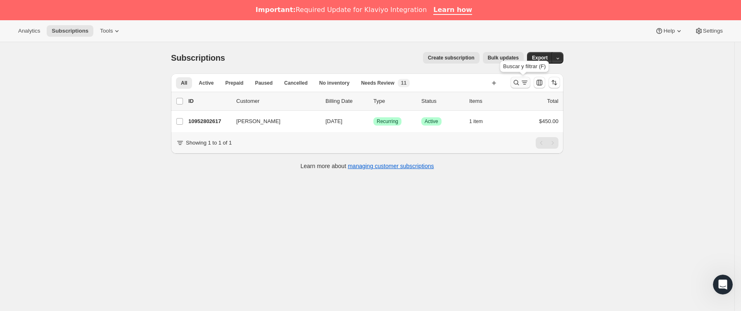
click at [527, 78] on button "Buscar y filtrar resultados" at bounding box center [521, 83] width 20 height 12
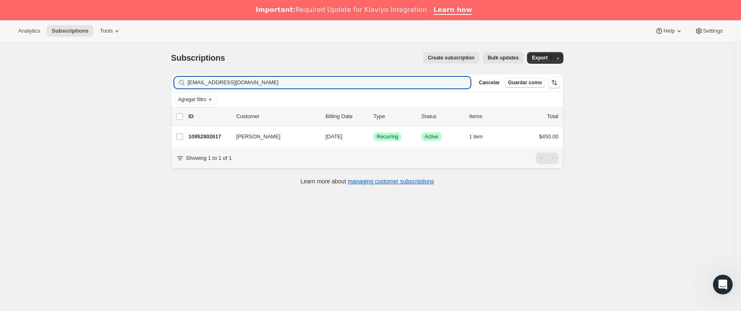
drag, startPoint x: 178, startPoint y: 85, endPoint x: 165, endPoint y: 88, distance: 13.2
click at [162, 87] on div "Subscriptions. Esta página está lista Subscriptions Create subscription Bulk up…" at bounding box center [367, 197] width 734 height 311
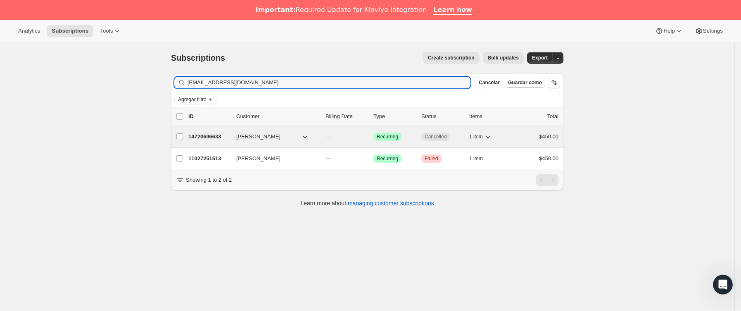
type input "[EMAIL_ADDRESS][DOMAIN_NAME]"
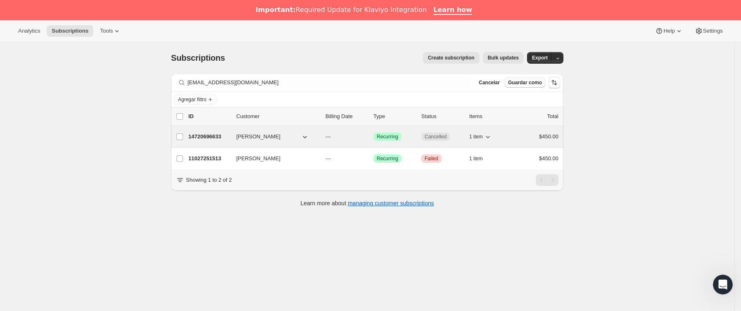
click at [227, 139] on p "14720696633" at bounding box center [208, 137] width 41 height 8
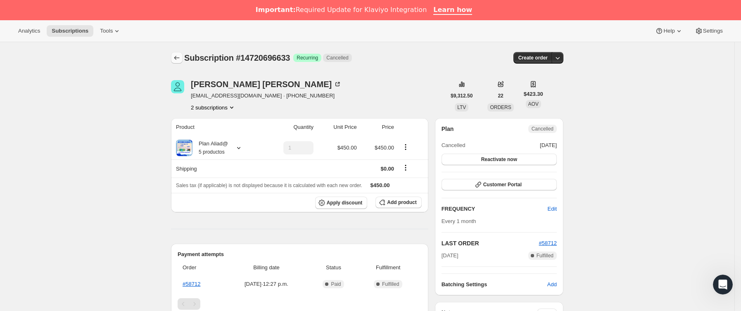
click at [181, 57] on icon "Subscriptions" at bounding box center [177, 58] width 8 height 8
